Goal: Task Accomplishment & Management: Use online tool/utility

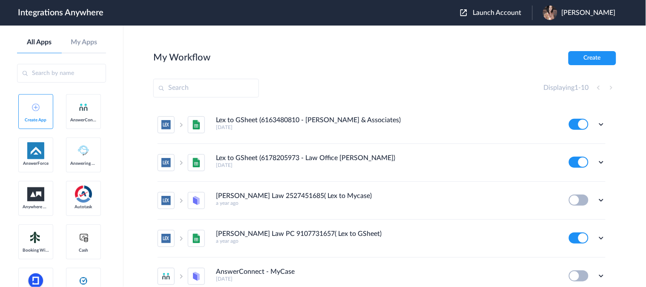
click at [522, 11] on span "Launch Account" at bounding box center [497, 12] width 49 height 7
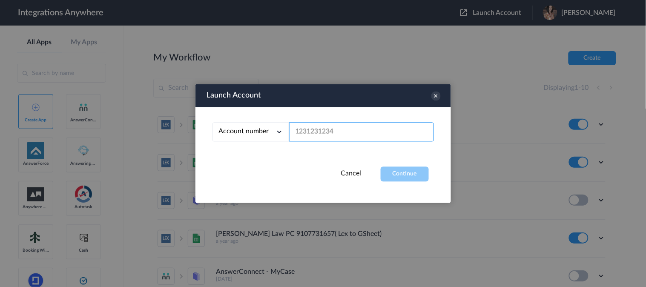
click at [319, 132] on input "text" at bounding box center [361, 132] width 145 height 19
paste input "8772423416"
type input "8772423416"
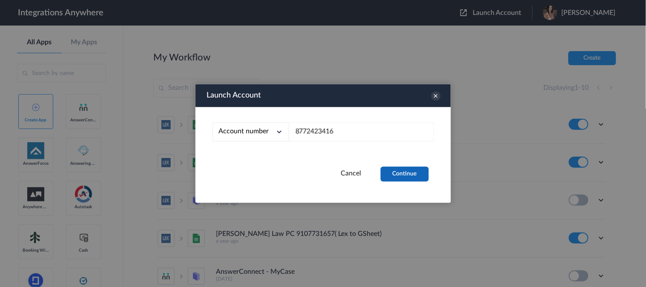
click at [402, 172] on button "Continue" at bounding box center [405, 174] width 48 height 15
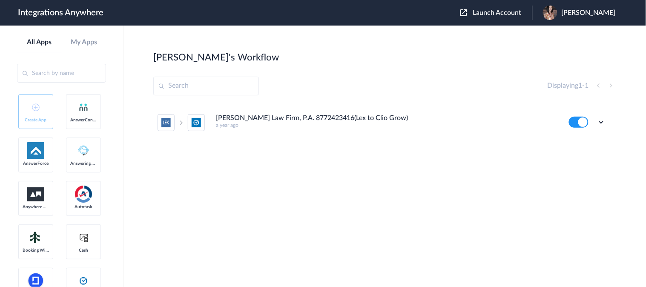
click at [318, 122] on h4 "[PERSON_NAME] Law Firm, P.A. 8772423416(Lex to Clio Grow)" at bounding box center [312, 118] width 192 height 8
click at [316, 118] on h4 "[PERSON_NAME] Law Firm, P.A. 8772423416(Lex to Clio Grow)" at bounding box center [312, 118] width 192 height 8
click at [581, 121] on icon at bounding box center [601, 122] width 9 height 9
click at [571, 143] on link "Edit" at bounding box center [567, 142] width 20 height 6
click at [581, 123] on icon at bounding box center [601, 122] width 9 height 9
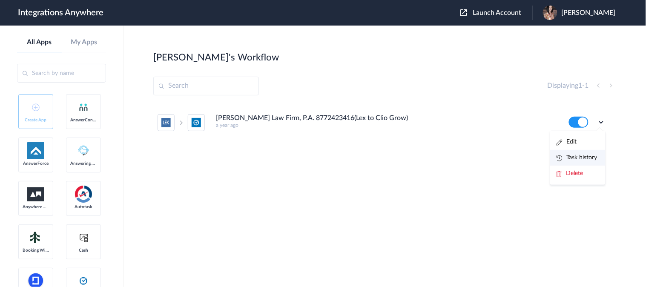
click at [571, 158] on link "Task history" at bounding box center [577, 158] width 41 height 6
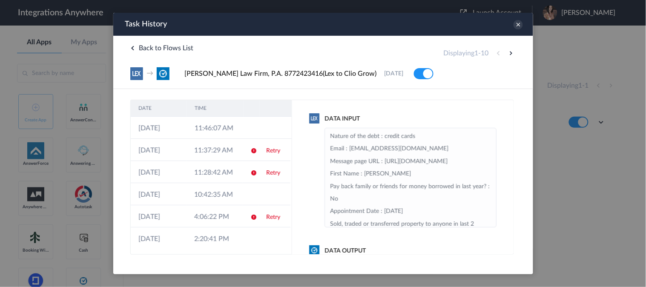
click at [417, 105] on div "Data Input Nature of the debt : credit cards Email : [EMAIL_ADDRESS][DOMAIN_NAM…" at bounding box center [403, 176] width 222 height 155
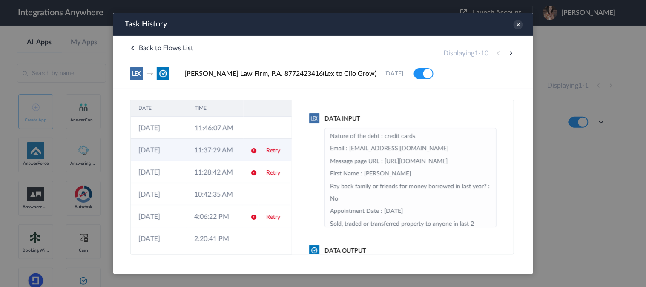
click at [220, 151] on td "11:37:29 AM" at bounding box center [214, 149] width 56 height 22
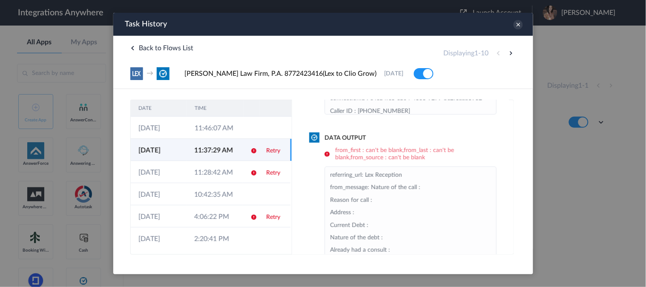
scroll to position [91, 0]
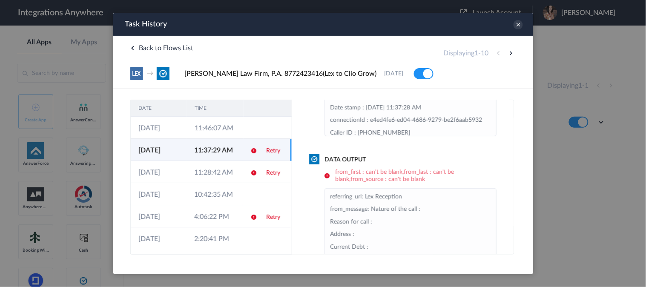
click at [382, 21] on div "Task History" at bounding box center [323, 23] width 420 height 23
click at [269, 153] on link "Retry" at bounding box center [273, 150] width 14 height 6
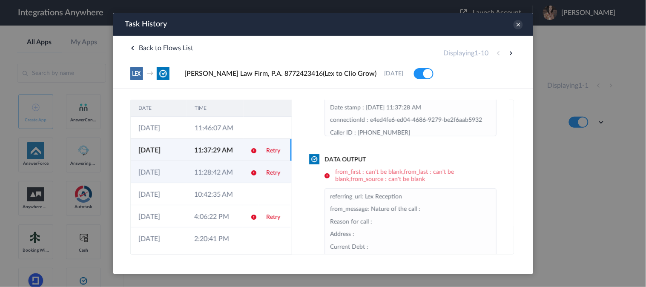
click at [269, 174] on link "Retry" at bounding box center [273, 172] width 14 height 6
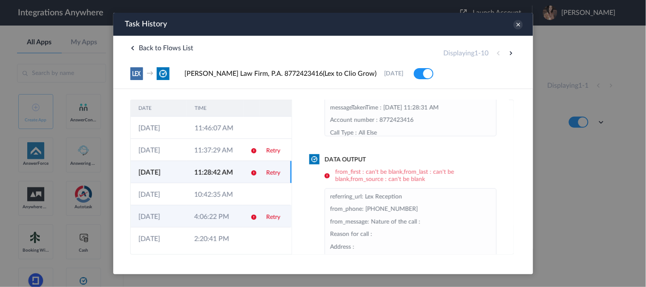
click at [268, 218] on link "Retry" at bounding box center [273, 217] width 14 height 6
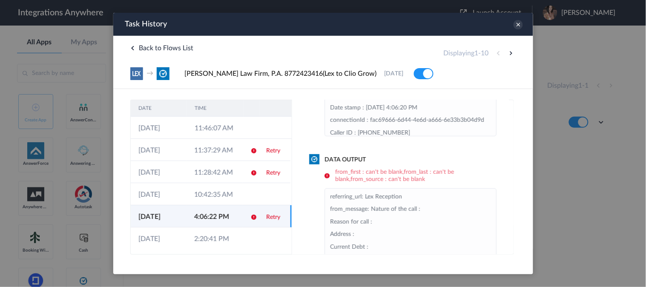
scroll to position [44, 0]
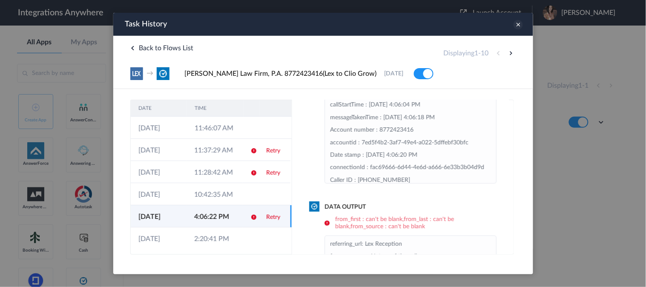
click at [520, 25] on icon at bounding box center [517, 24] width 9 height 9
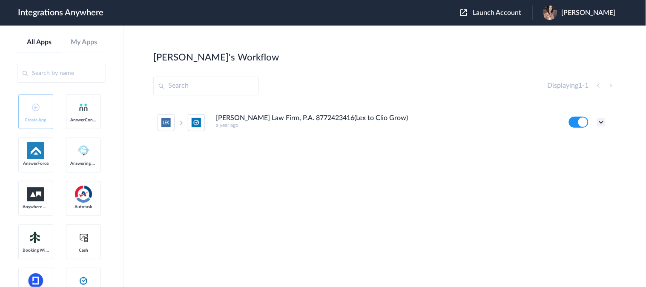
click at [581, 120] on icon at bounding box center [601, 122] width 9 height 9
click at [571, 156] on link "Task history" at bounding box center [577, 158] width 41 height 6
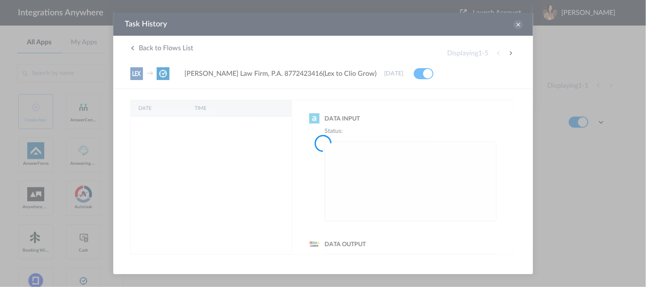
scroll to position [0, 0]
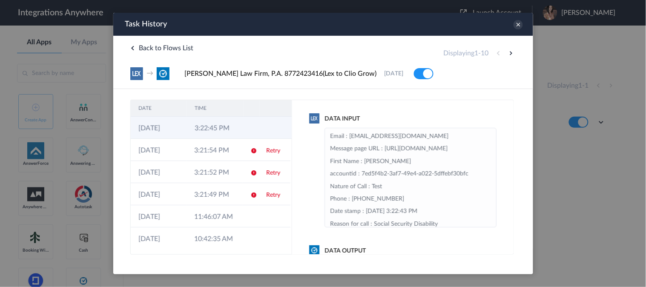
click at [259, 127] on td at bounding box center [275, 127] width 32 height 22
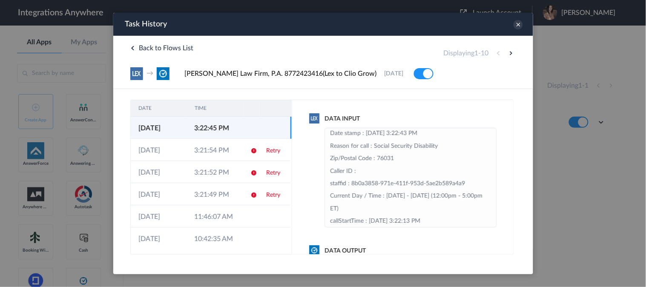
scroll to position [95, 0]
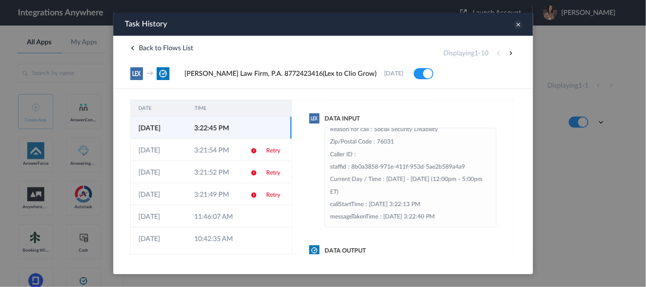
click at [517, 23] on icon at bounding box center [517, 24] width 9 height 9
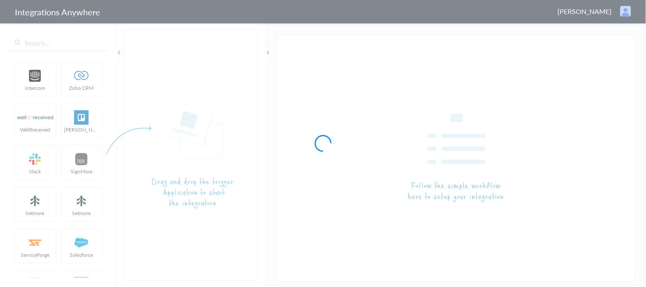
type input "[PERSON_NAME] Law Firm, P.A. 8772423416(Lex to Clio Grow)"
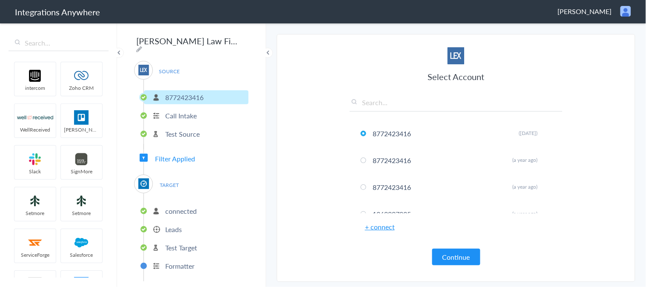
click at [179, 226] on p "Leads" at bounding box center [173, 229] width 17 height 10
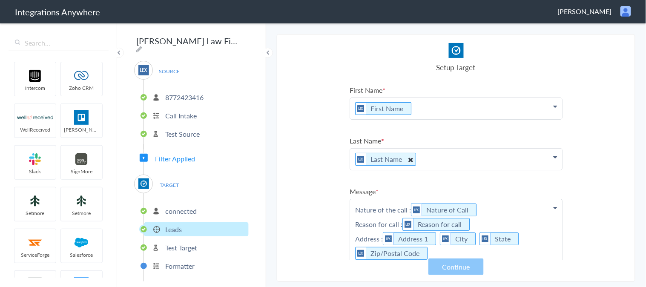
scroll to position [95, 0]
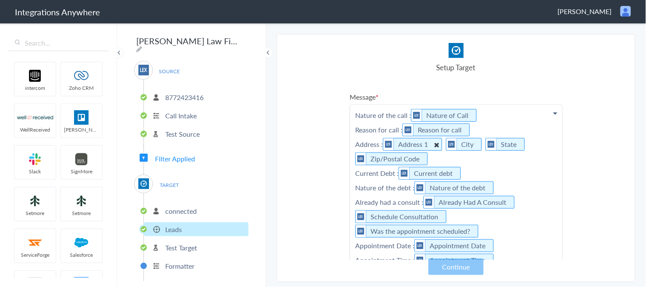
click at [422, 141] on 1 "Address 1" at bounding box center [412, 144] width 59 height 13
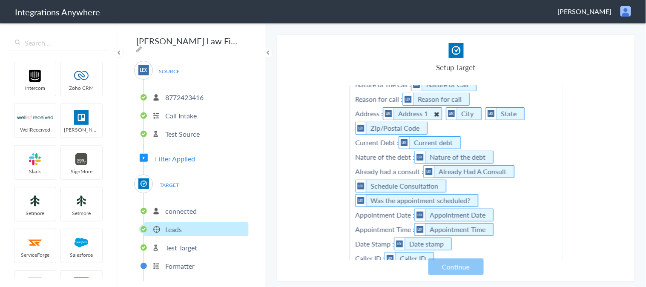
scroll to position [142, 0]
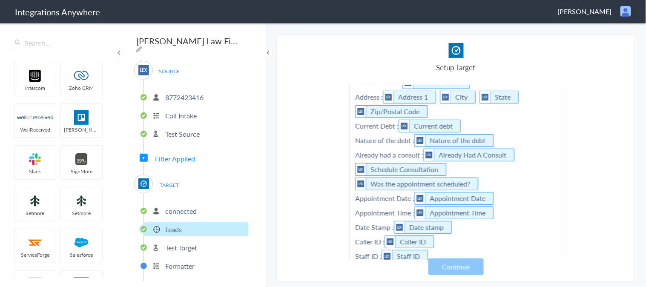
click at [181, 84] on ul "8772423416 Call Intake Test Source" at bounding box center [196, 115] width 105 height 70
click at [185, 95] on p "8772423416" at bounding box center [184, 97] width 38 height 10
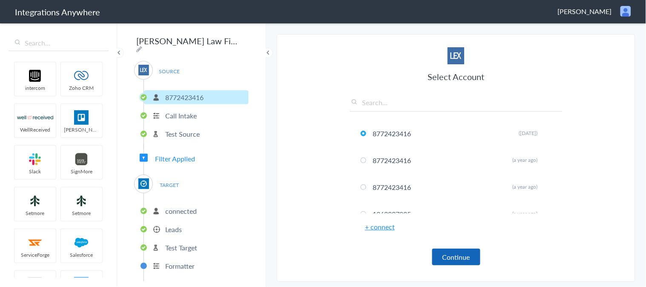
click at [454, 256] on button "Continue" at bounding box center [456, 257] width 48 height 17
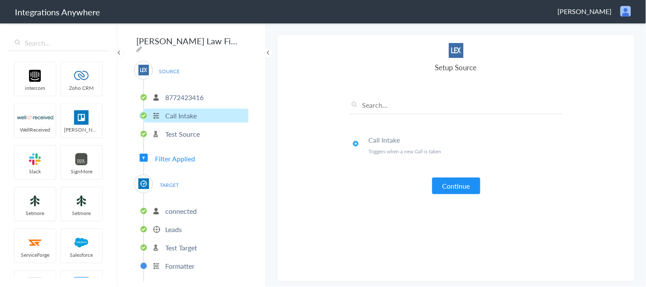
click at [454, 194] on article "Select Account 8772423416 Rename Delete (8 months ago) 8772423416 Rename Delete…" at bounding box center [456, 158] width 213 height 230
click at [449, 189] on button "Continue" at bounding box center [456, 186] width 48 height 17
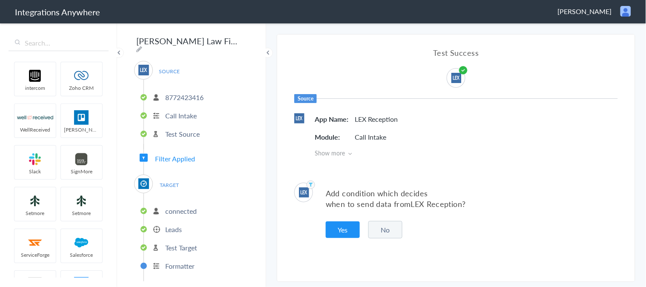
click at [380, 230] on button "No" at bounding box center [385, 229] width 34 height 17
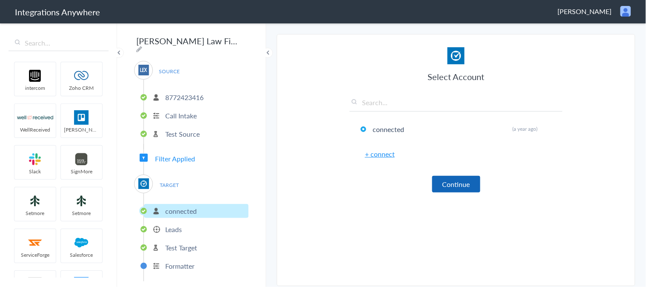
click at [456, 176] on button "Continue" at bounding box center [456, 184] width 48 height 17
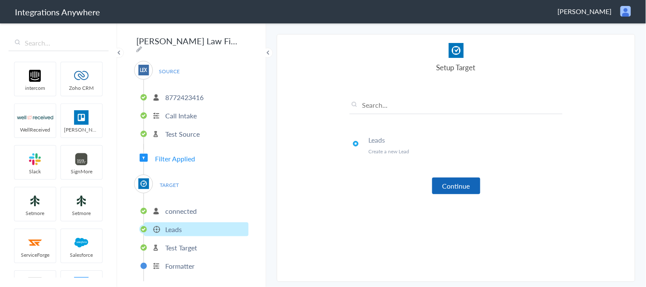
click at [444, 184] on button "Continue" at bounding box center [456, 186] width 48 height 17
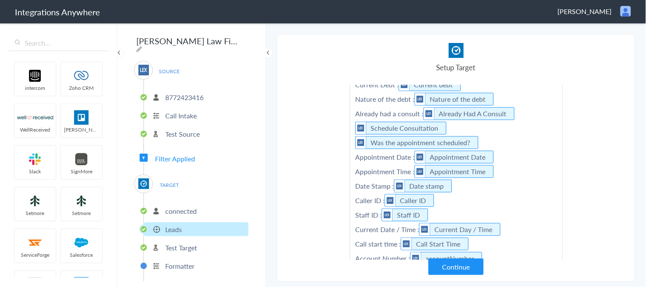
scroll to position [47, 0]
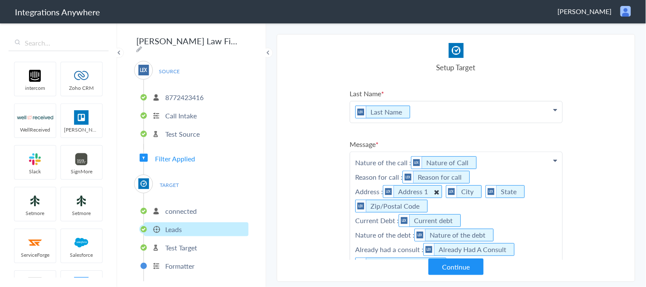
click at [439, 189] on icon at bounding box center [436, 192] width 9 height 11
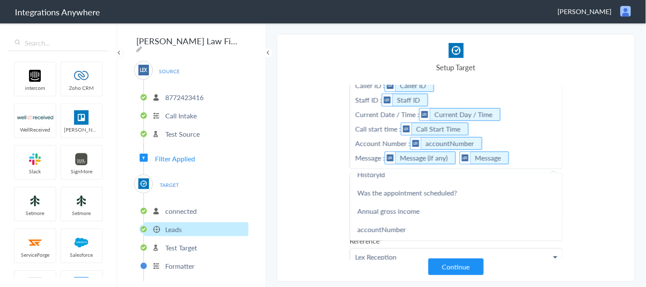
scroll to position [915, 0]
click at [402, 241] on link "Address 1" at bounding box center [456, 250] width 212 height 18
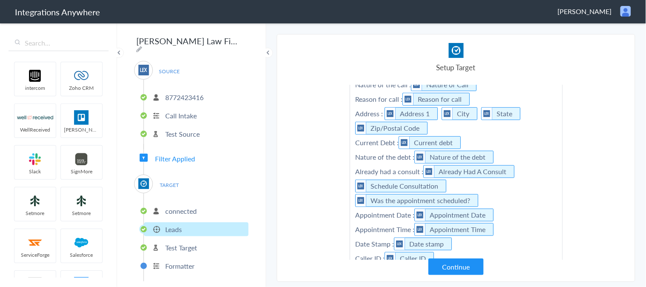
scroll to position [109, 0]
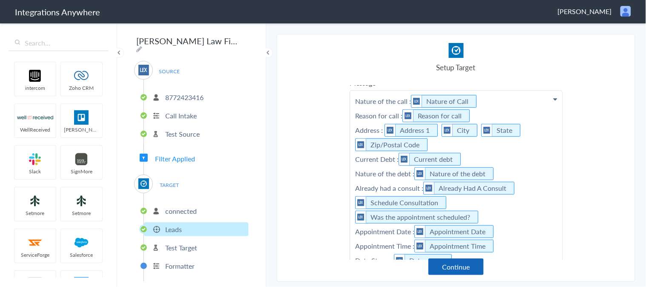
click at [451, 265] on button "Continue" at bounding box center [455, 266] width 55 height 17
